Goal: Transaction & Acquisition: Purchase product/service

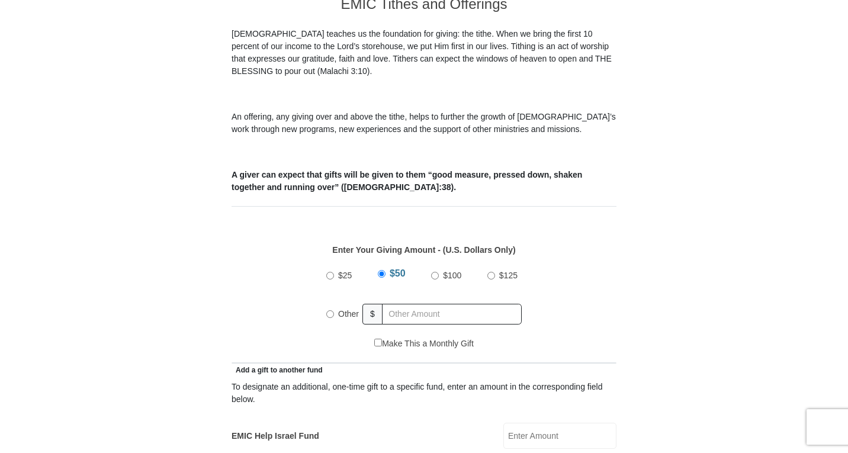
scroll to position [349, 0]
click at [330, 310] on input "Other" at bounding box center [330, 314] width 8 height 8
radio input "true"
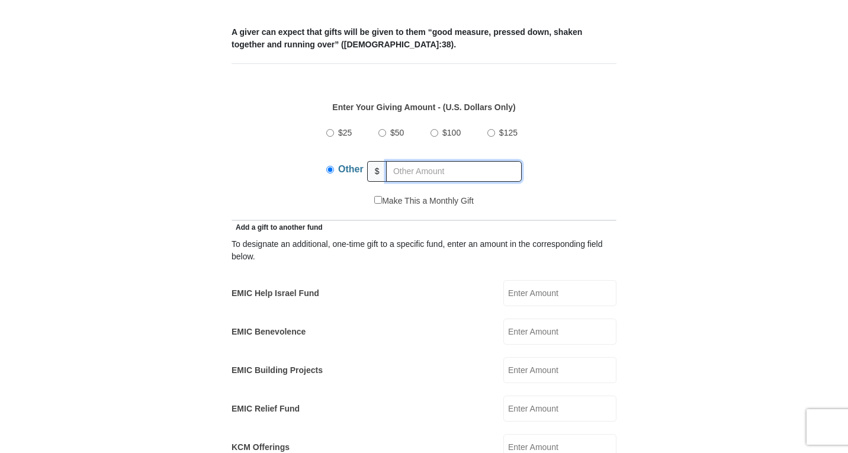
scroll to position [492, 0]
type input "550"
click at [526, 279] on input "EMIC Help Israel Fund" at bounding box center [559, 292] width 113 height 26
type input "50"
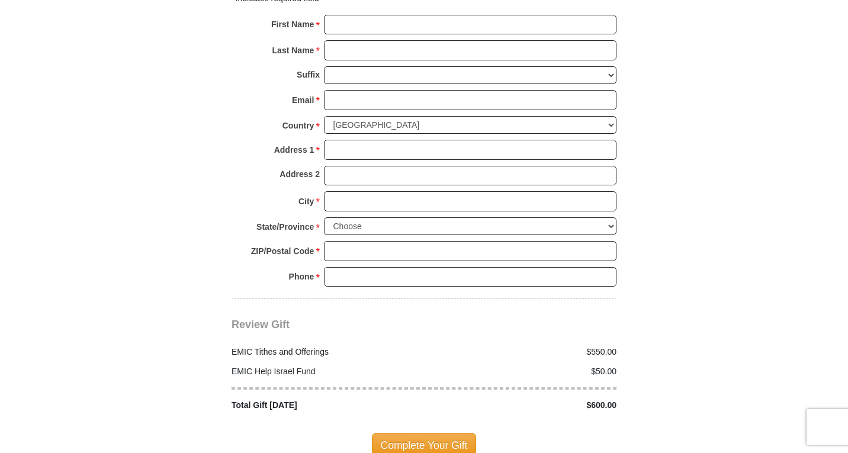
scroll to position [1248, 0]
click at [343, 14] on input "First Name *" at bounding box center [470, 24] width 292 height 20
type input "Lal"
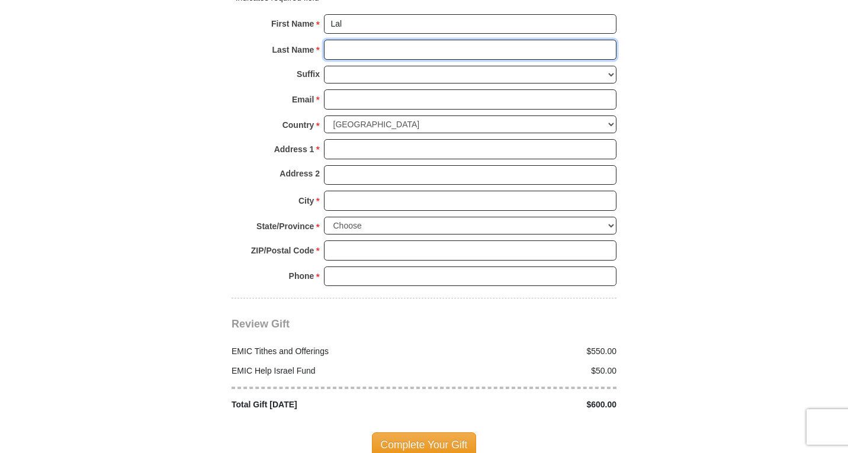
click at [336, 41] on input "Last Name *" at bounding box center [470, 50] width 292 height 20
type input "Kandathil"
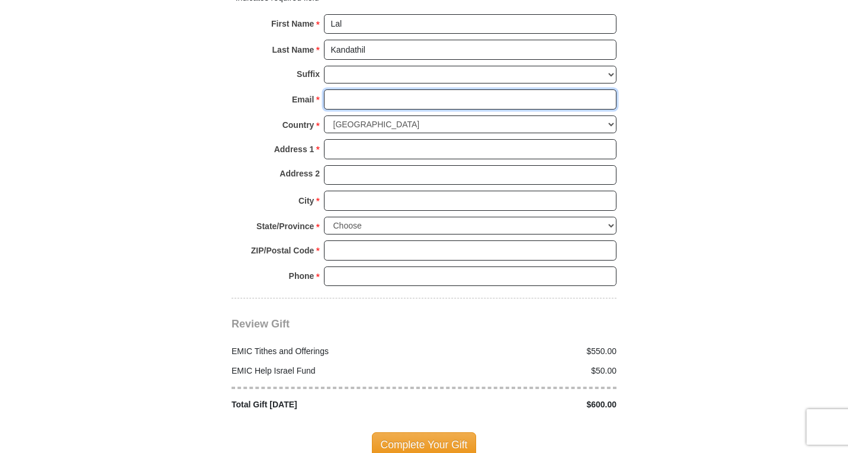
click at [337, 89] on input "Email *" at bounding box center [470, 99] width 292 height 20
type input "[EMAIL_ADDRESS][DOMAIN_NAME]"
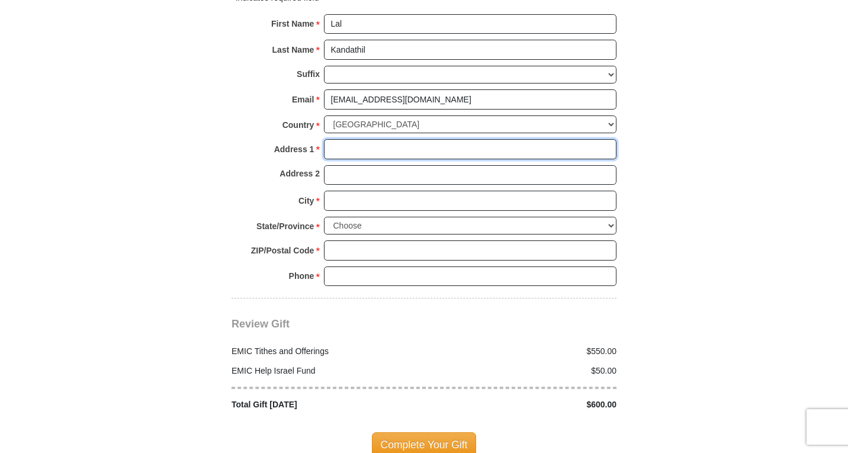
type input "[STREET_ADDRESS]"
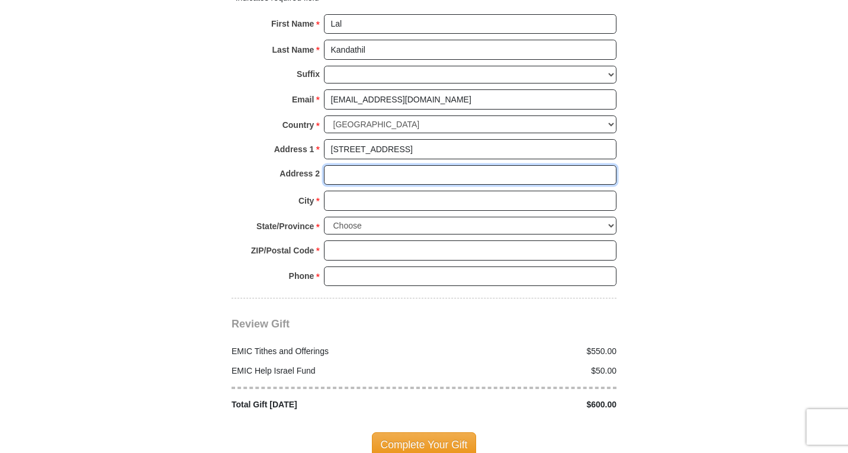
type input "[STREET_ADDRESS]"
type input "[GEOGRAPHIC_DATA]"
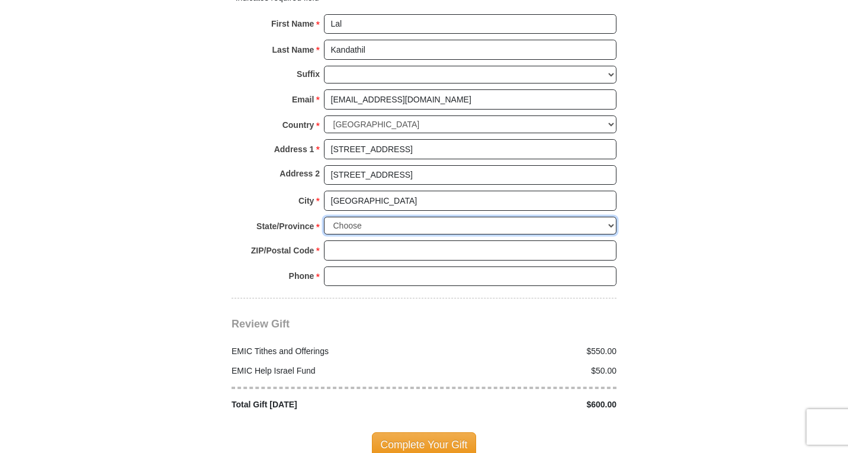
select select "[GEOGRAPHIC_DATA]"
type input "76180"
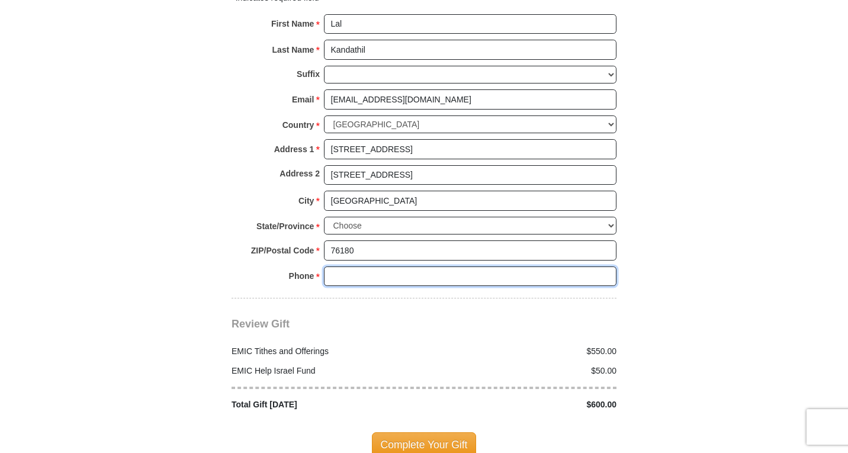
type input "8177890933"
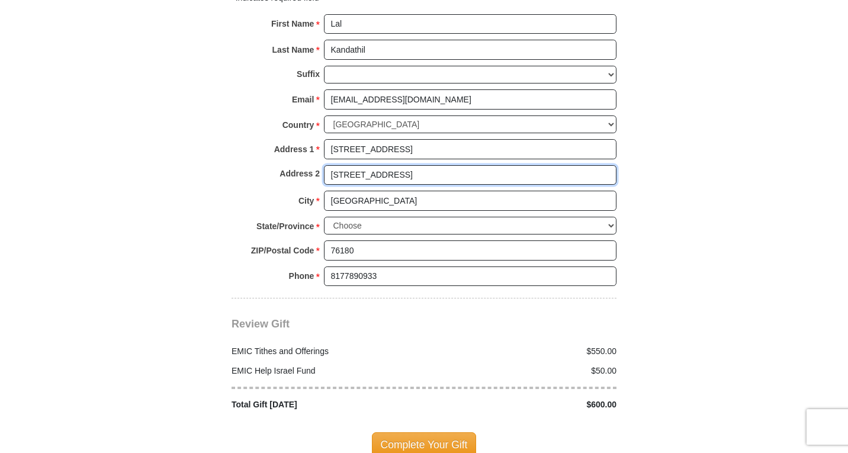
click at [410, 165] on input "[STREET_ADDRESS]" at bounding box center [470, 175] width 292 height 20
type input "5"
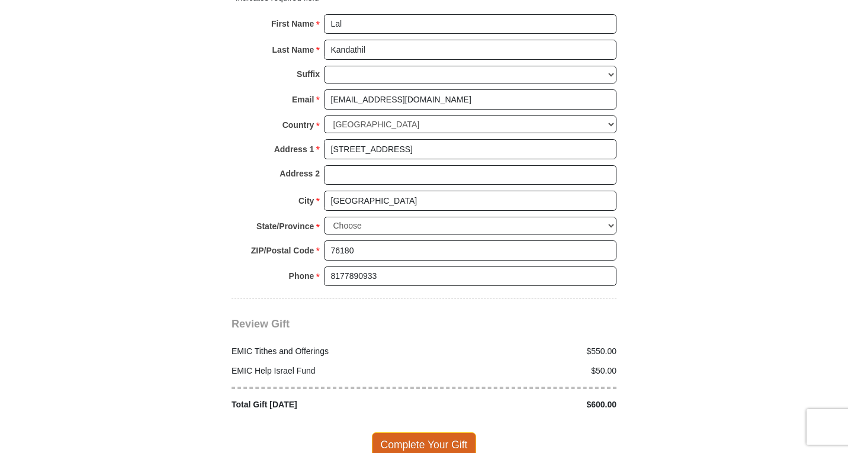
click at [441, 432] on span "Complete Your Gift" at bounding box center [424, 444] width 105 height 25
